Goal: Navigation & Orientation: Find specific page/section

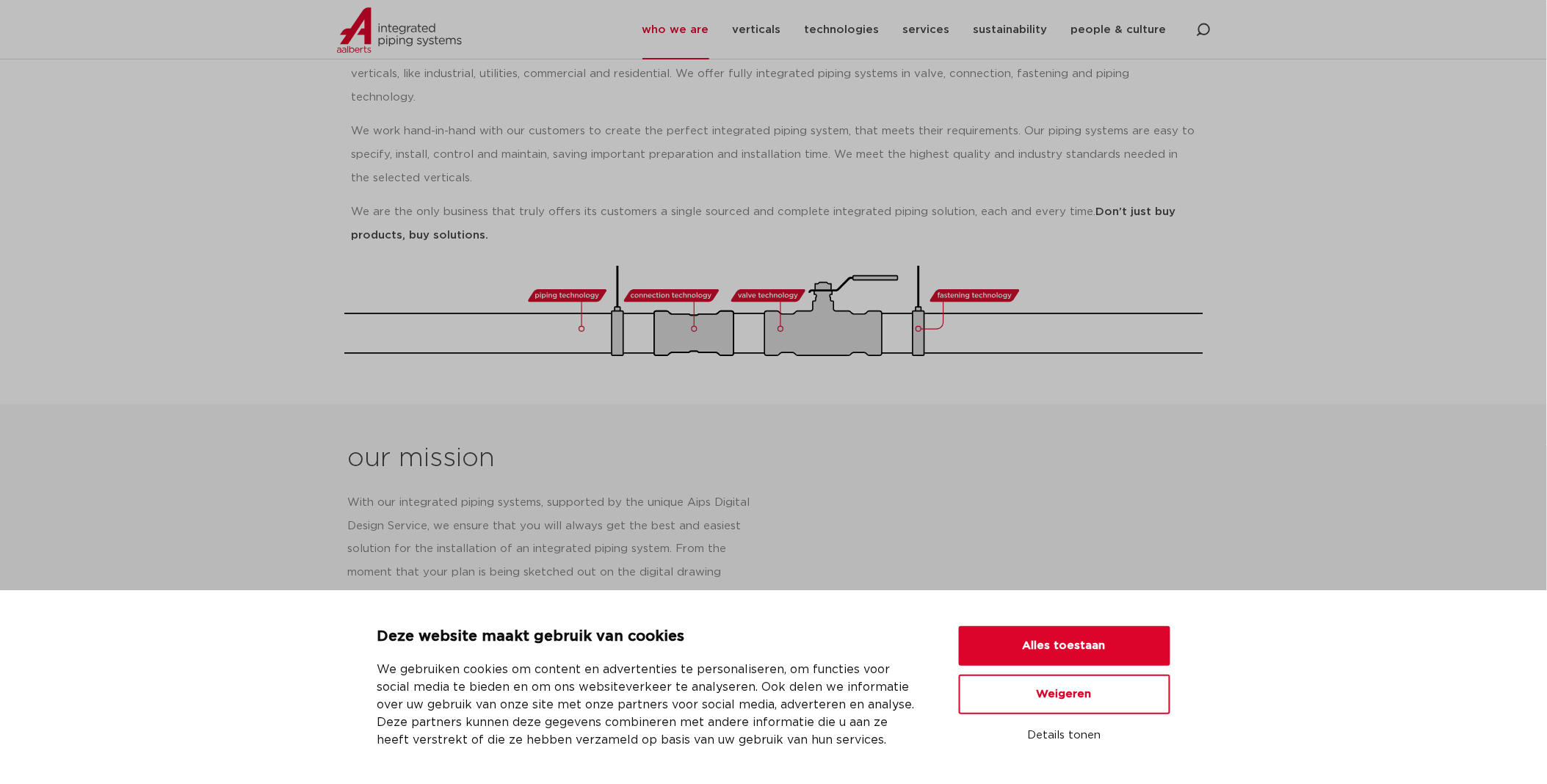
scroll to position [326, 0]
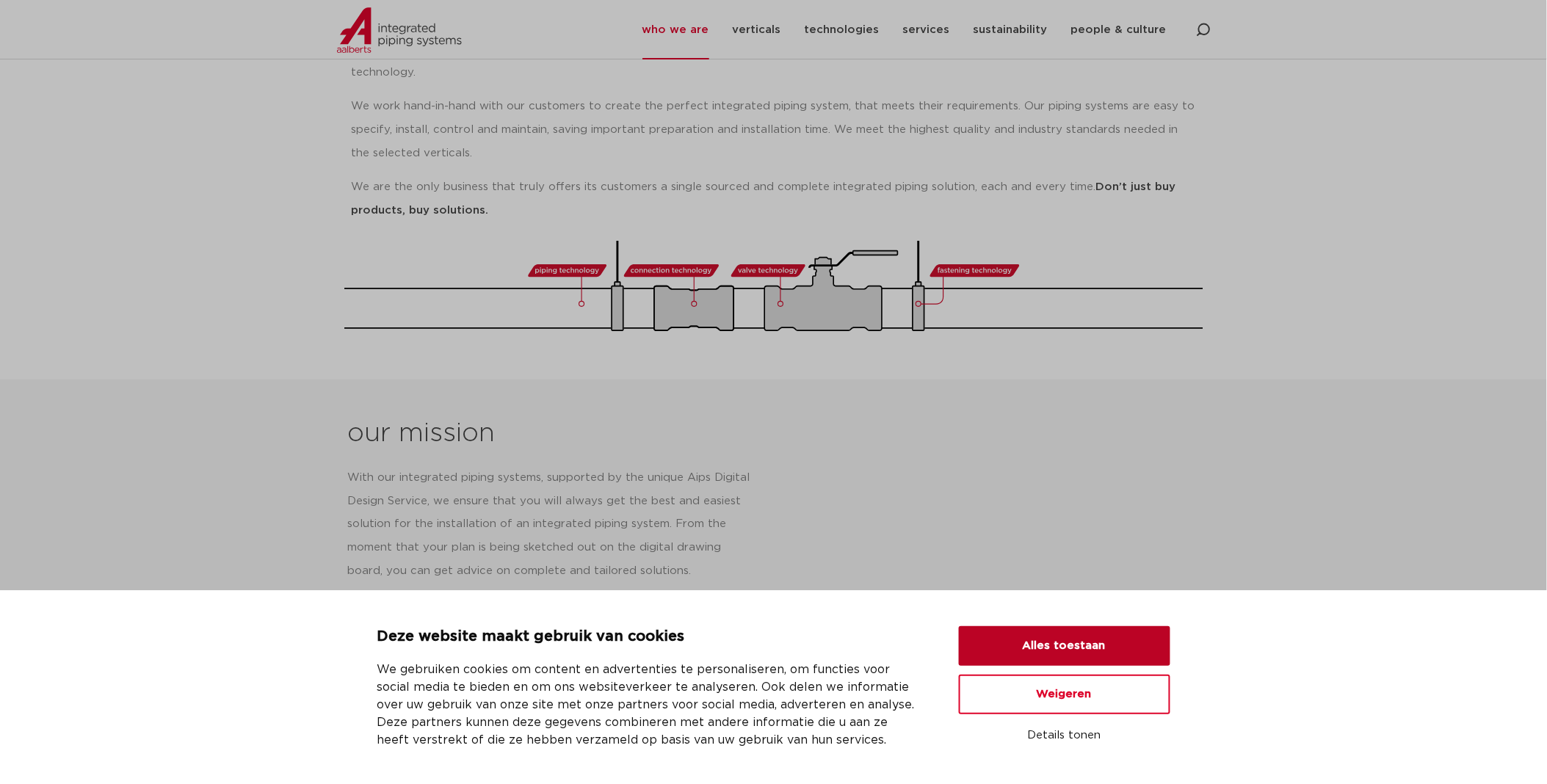
click at [1096, 640] on button "Alles toestaan" at bounding box center [1065, 646] width 212 height 39
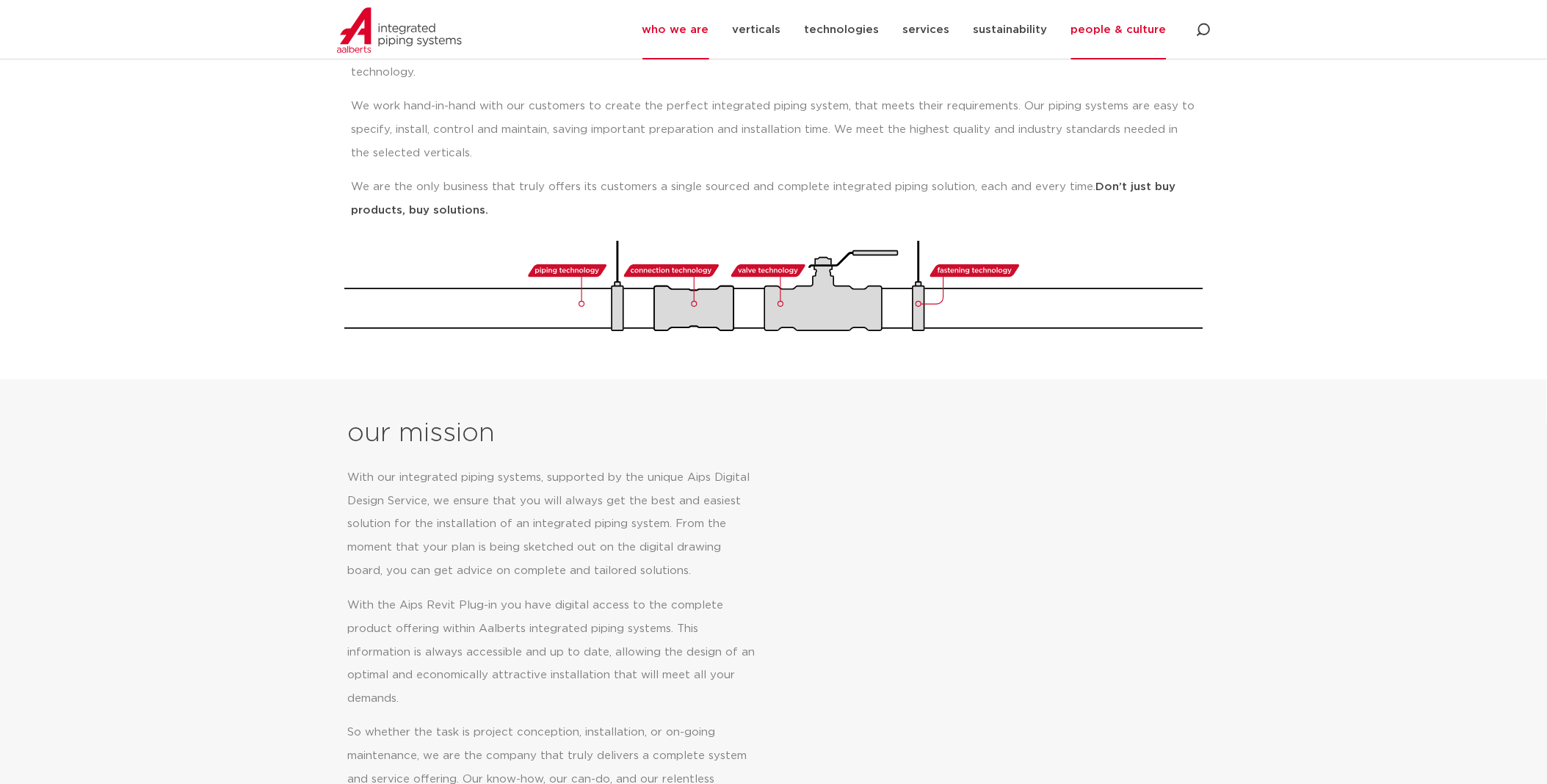
click at [1124, 26] on link "people & culture" at bounding box center [1119, 29] width 95 height 60
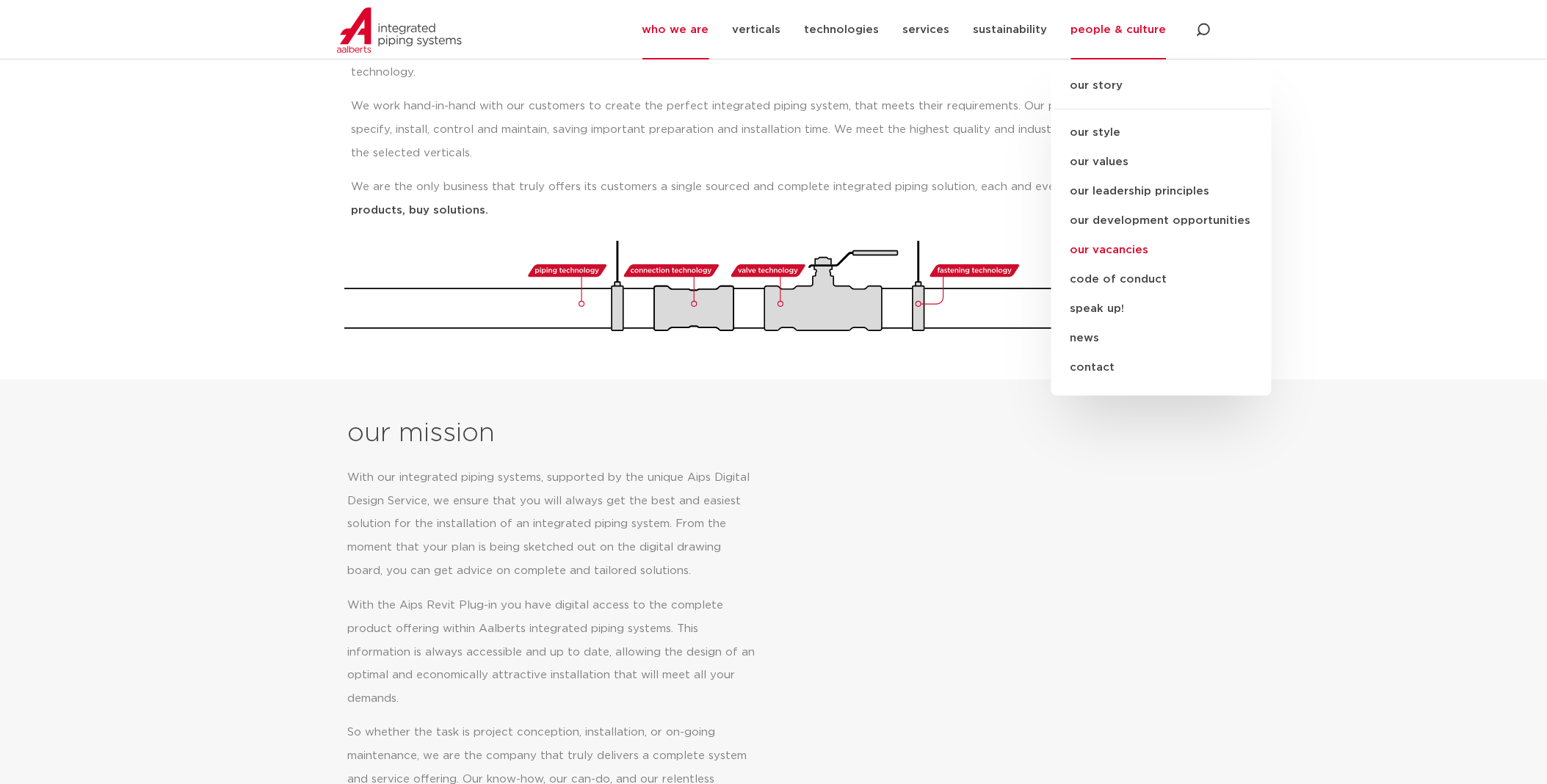
click at [1119, 246] on link "our vacancies" at bounding box center [1161, 250] width 220 height 29
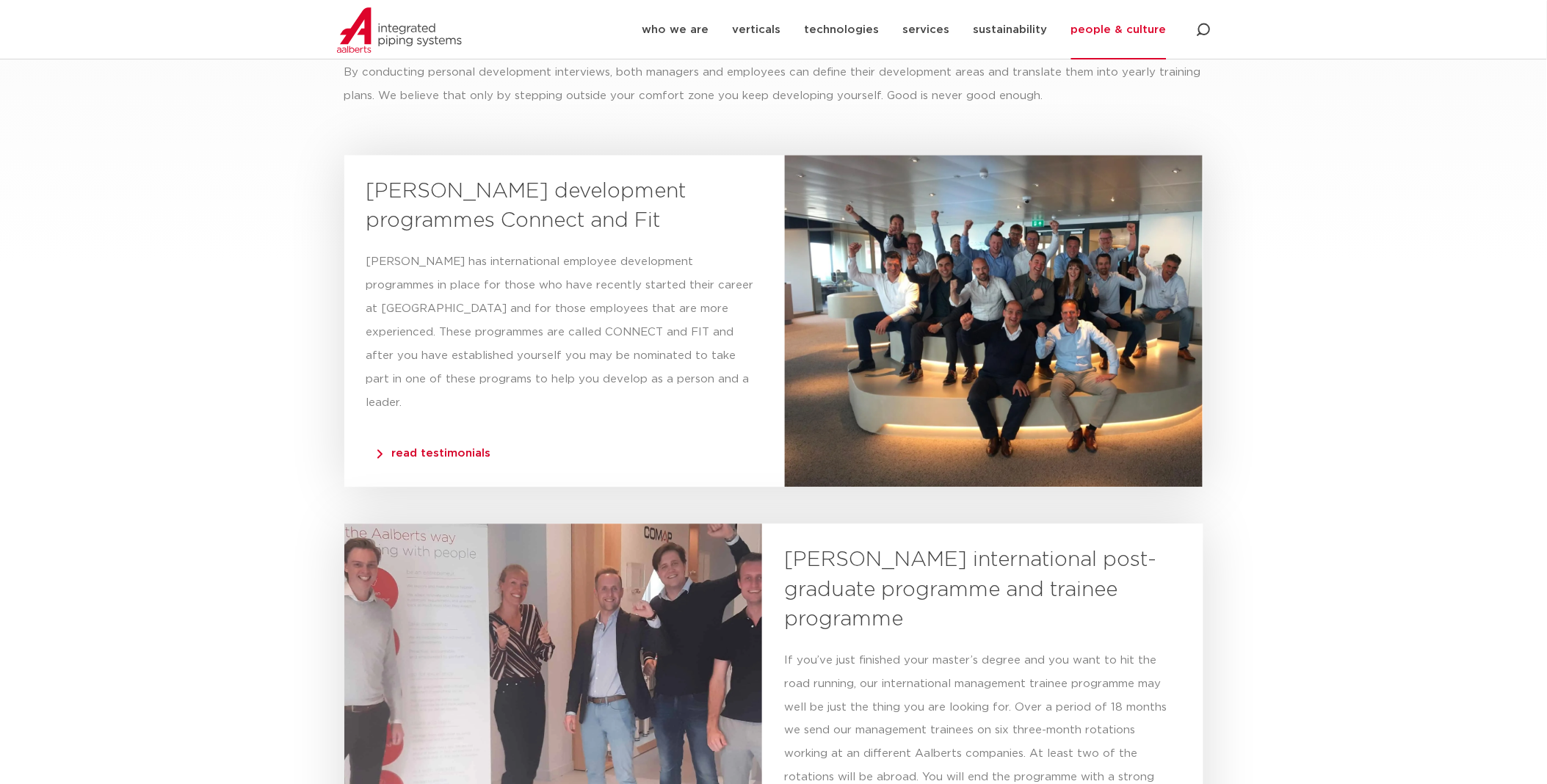
scroll to position [3099, 0]
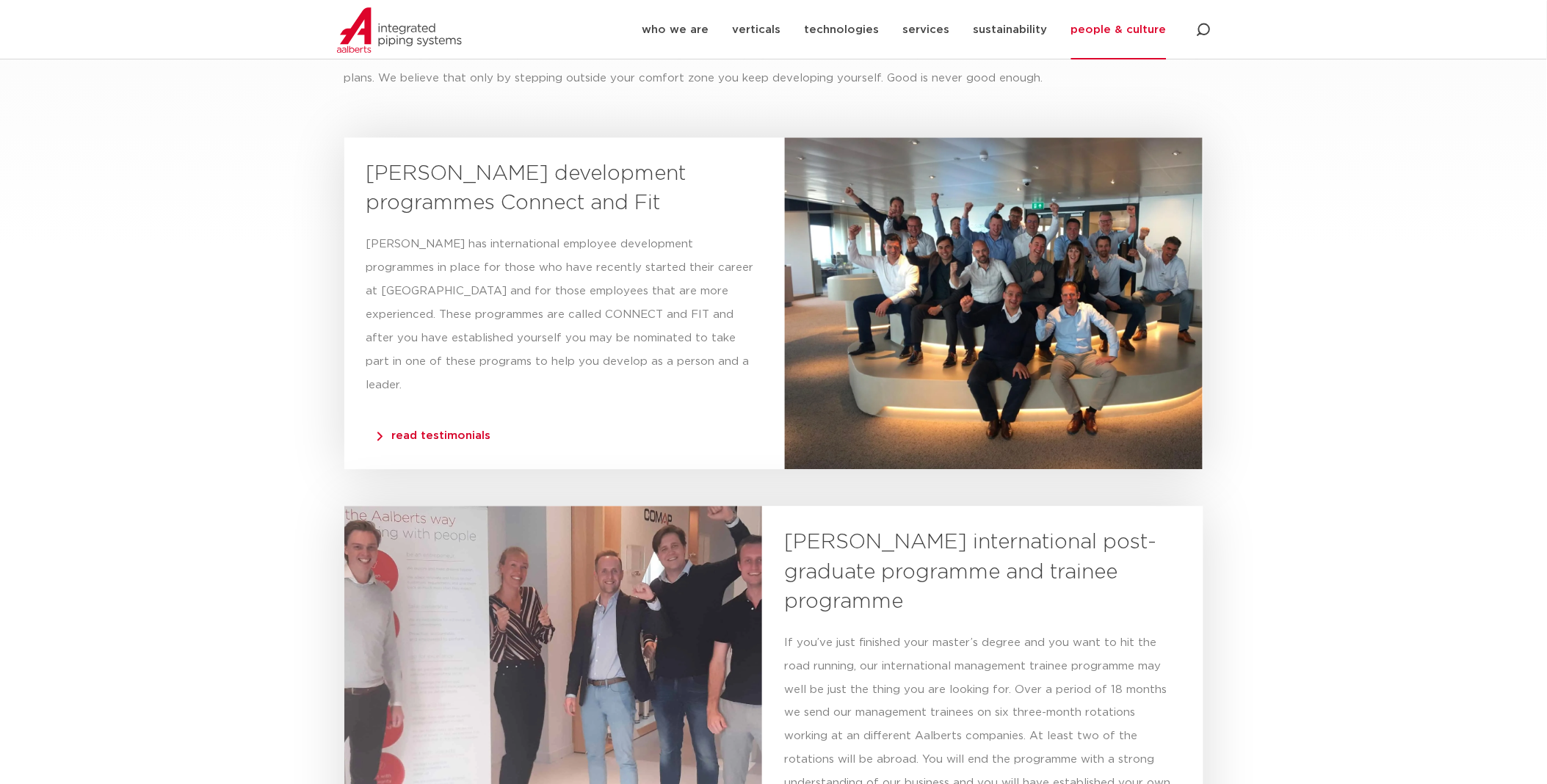
click at [996, 290] on div at bounding box center [994, 303] width 418 height 332
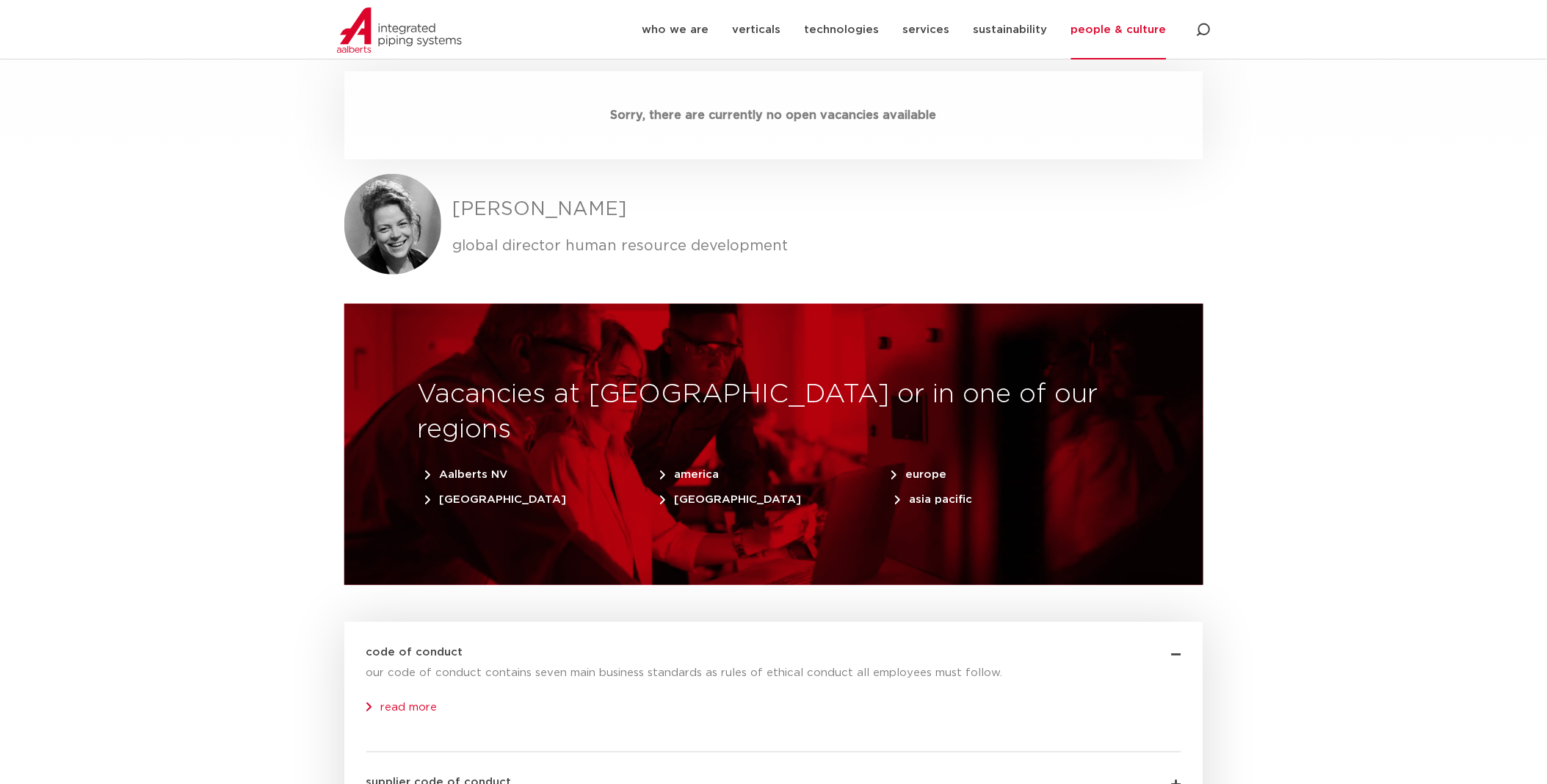
scroll to position [4241, 0]
click at [925, 469] on span "europe" at bounding box center [919, 475] width 56 height 11
